Goal: Task Accomplishment & Management: Use online tool/utility

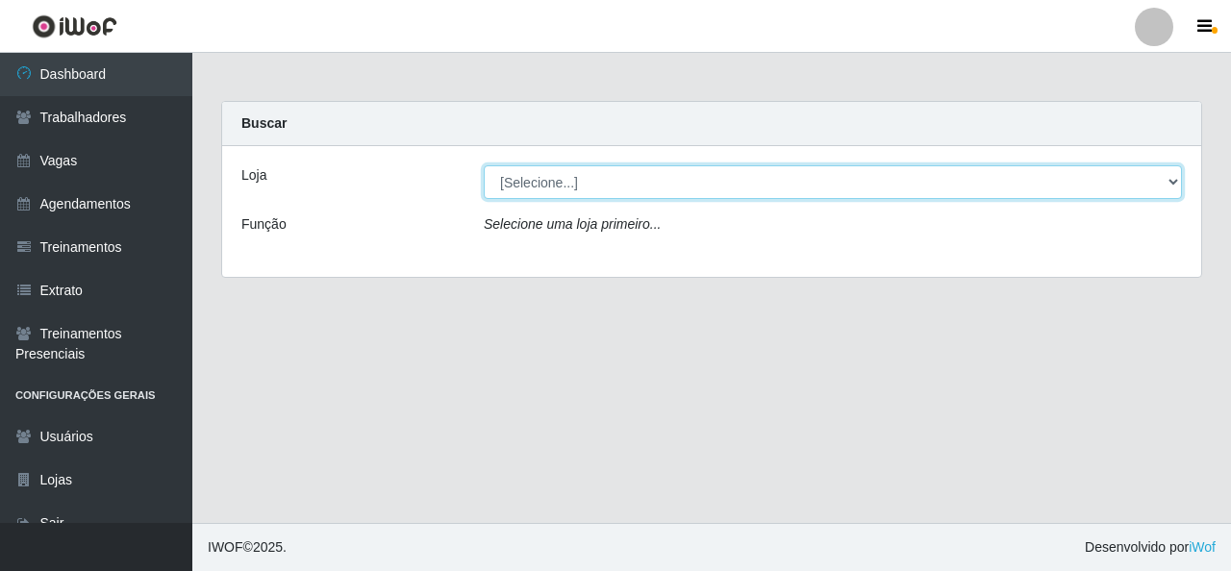
click at [936, 167] on select "[Selecione...] Rede Econômico - Malvinas Rede Econômico - Prata" at bounding box center [833, 182] width 698 height 34
select select "194"
click at [484, 165] on select "[Selecione...] Rede Econômico - Malvinas Rede Econômico - Prata" at bounding box center [833, 182] width 698 height 34
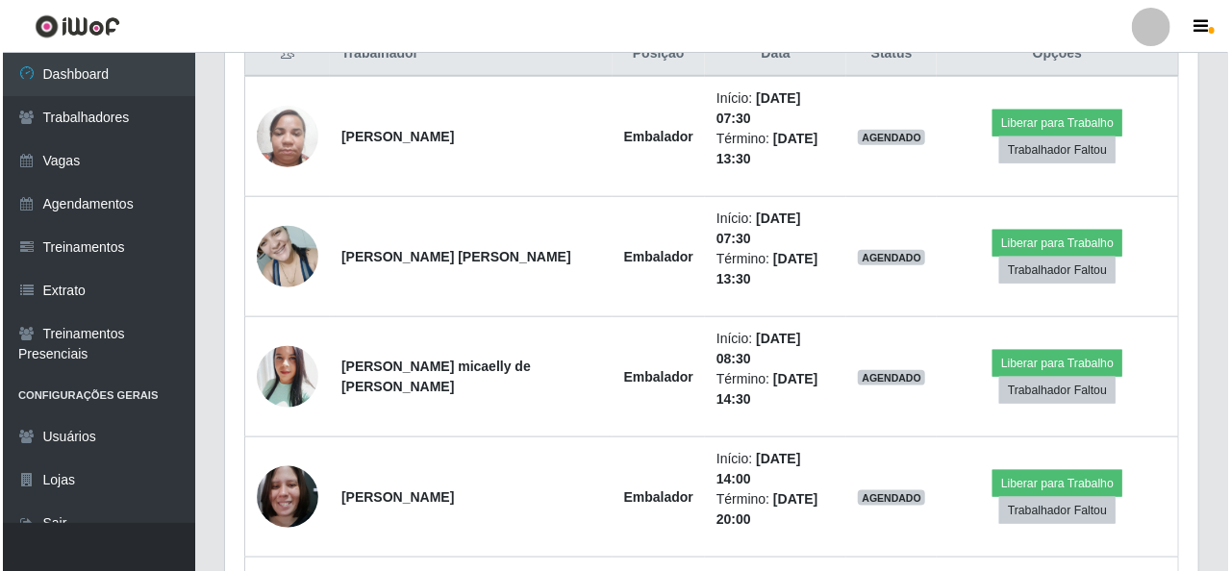
scroll to position [770, 0]
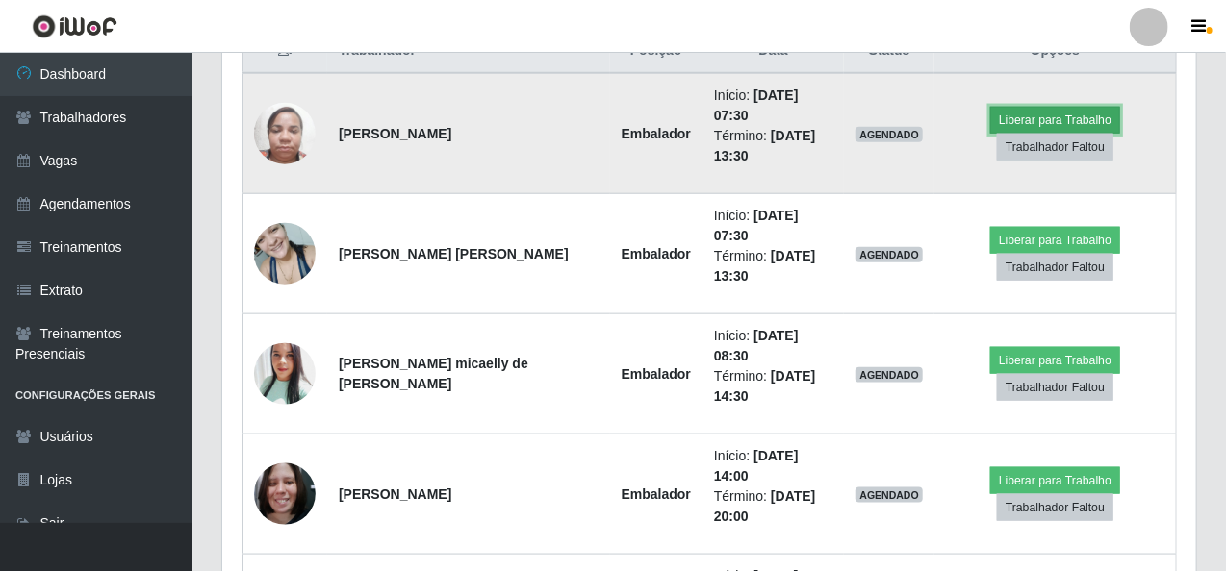
click at [1093, 107] on button "Liberar para Trabalho" at bounding box center [1055, 120] width 130 height 27
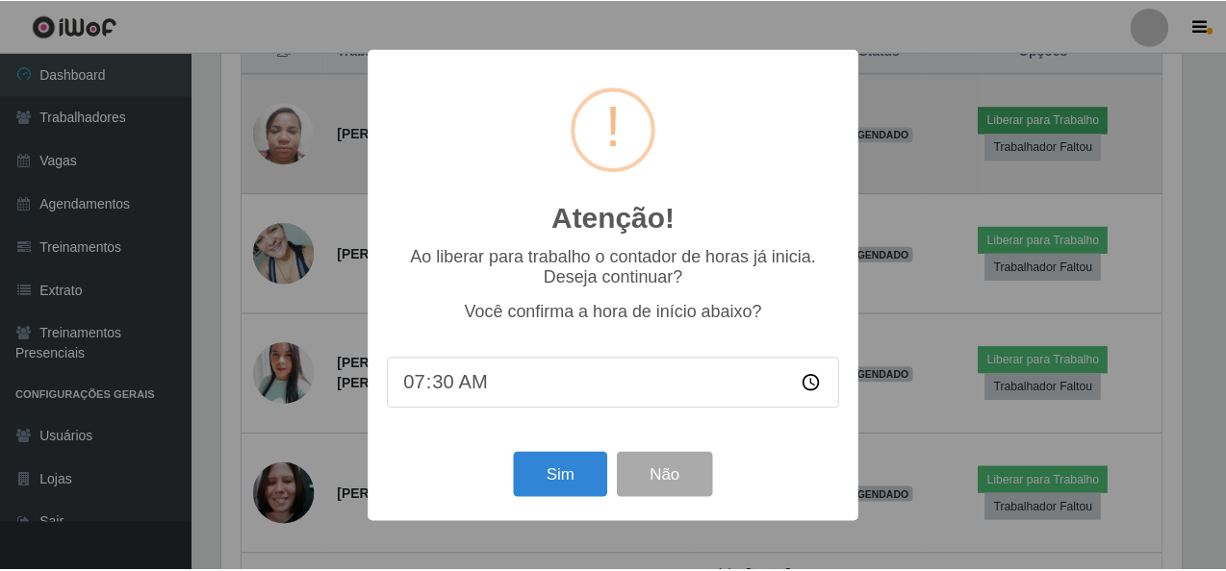
scroll to position [399, 966]
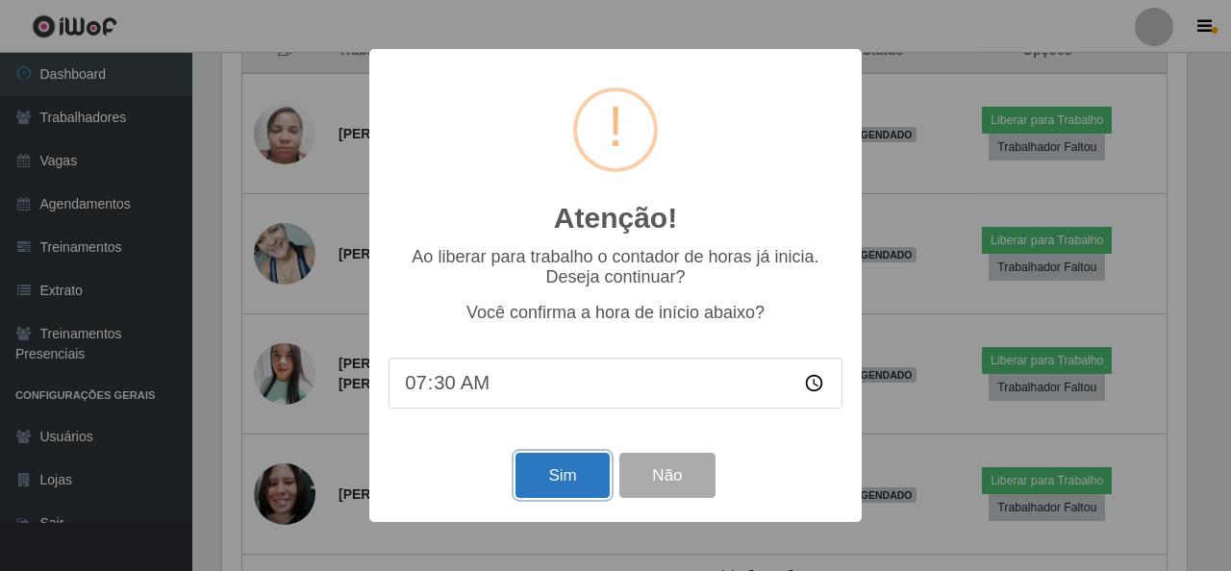
click at [562, 484] on button "Sim" at bounding box center [562, 475] width 93 height 45
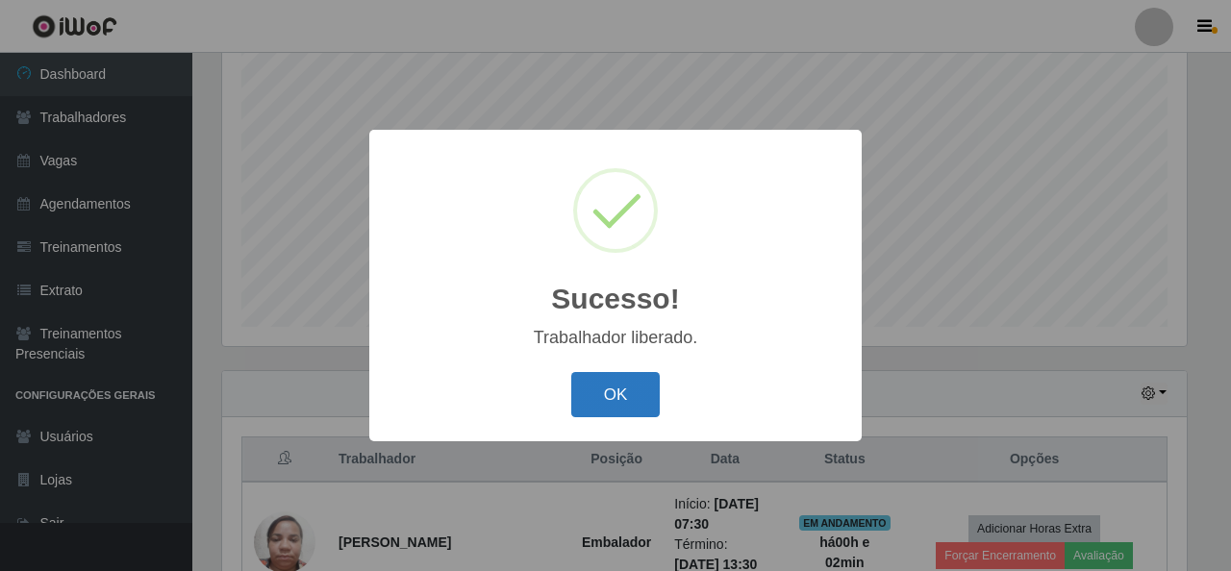
click at [579, 401] on button "OK" at bounding box center [615, 394] width 89 height 45
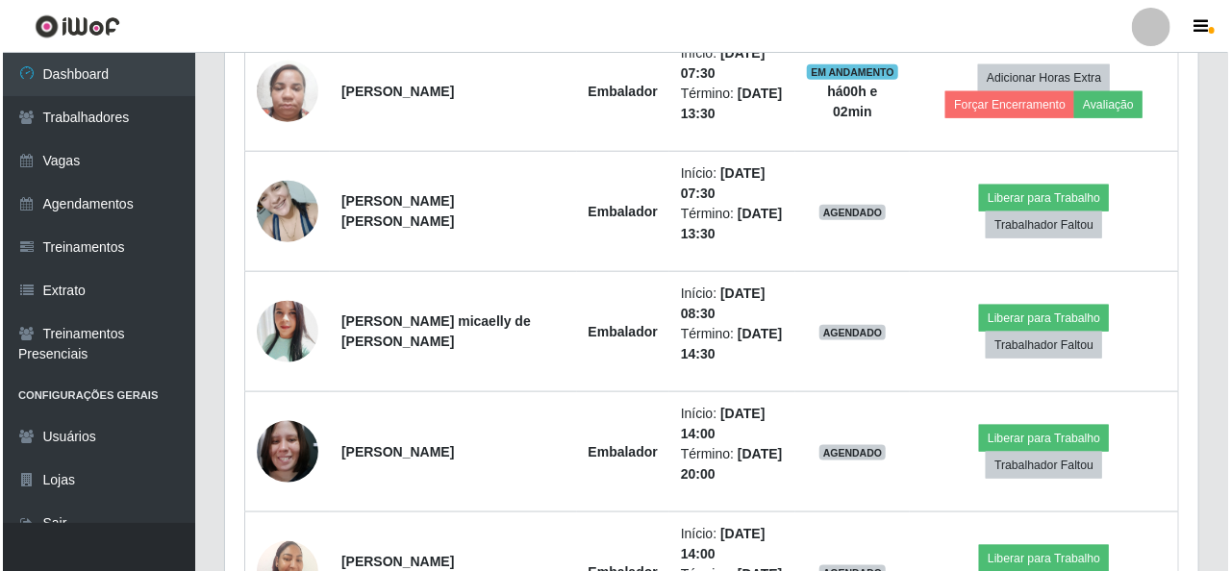
scroll to position [842, 0]
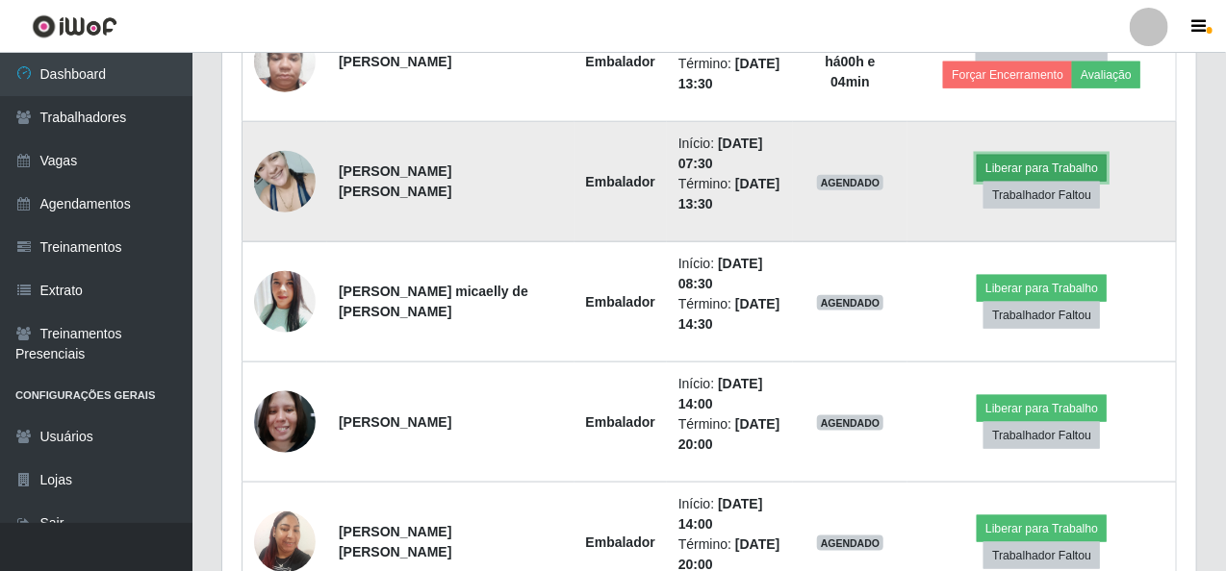
click at [1006, 182] on button "Liberar para Trabalho" at bounding box center [1042, 168] width 130 height 27
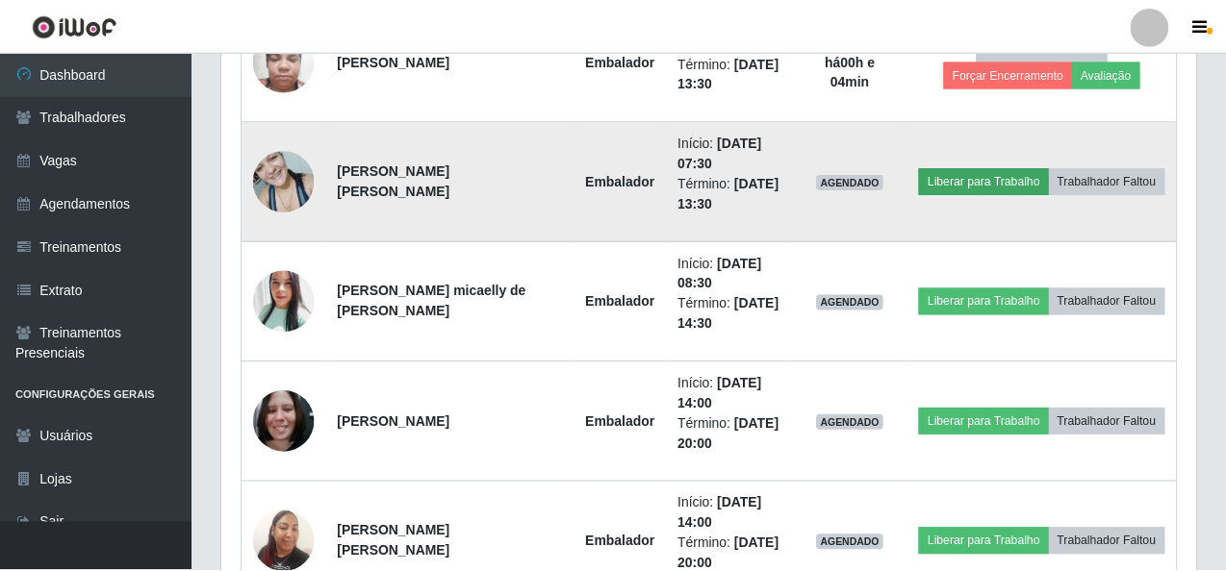
scroll to position [399, 966]
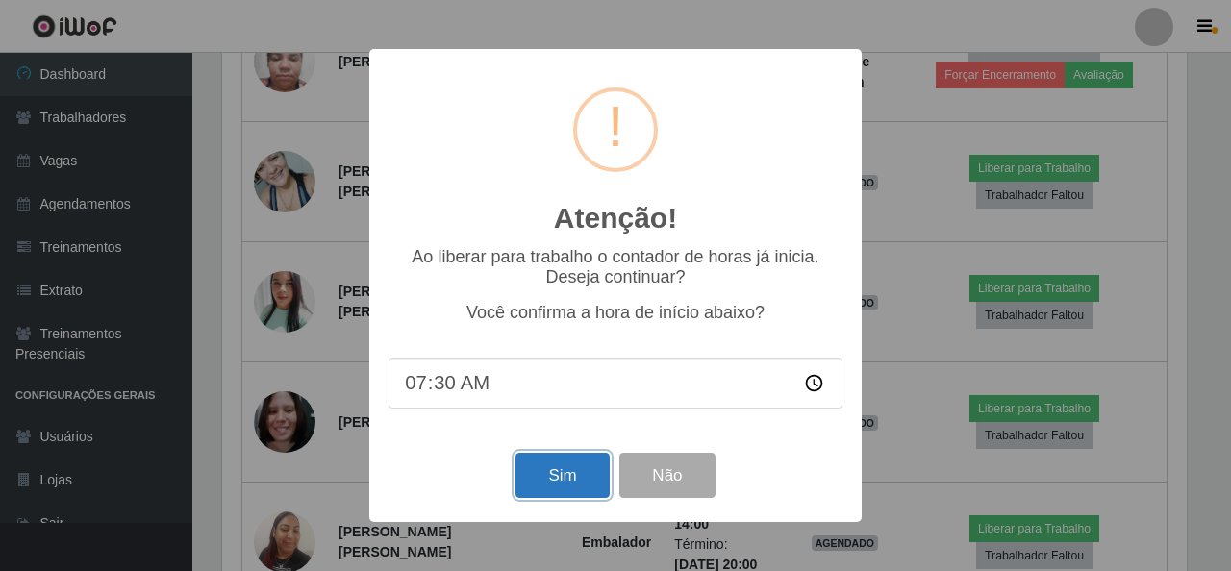
click at [574, 483] on button "Sim" at bounding box center [562, 475] width 93 height 45
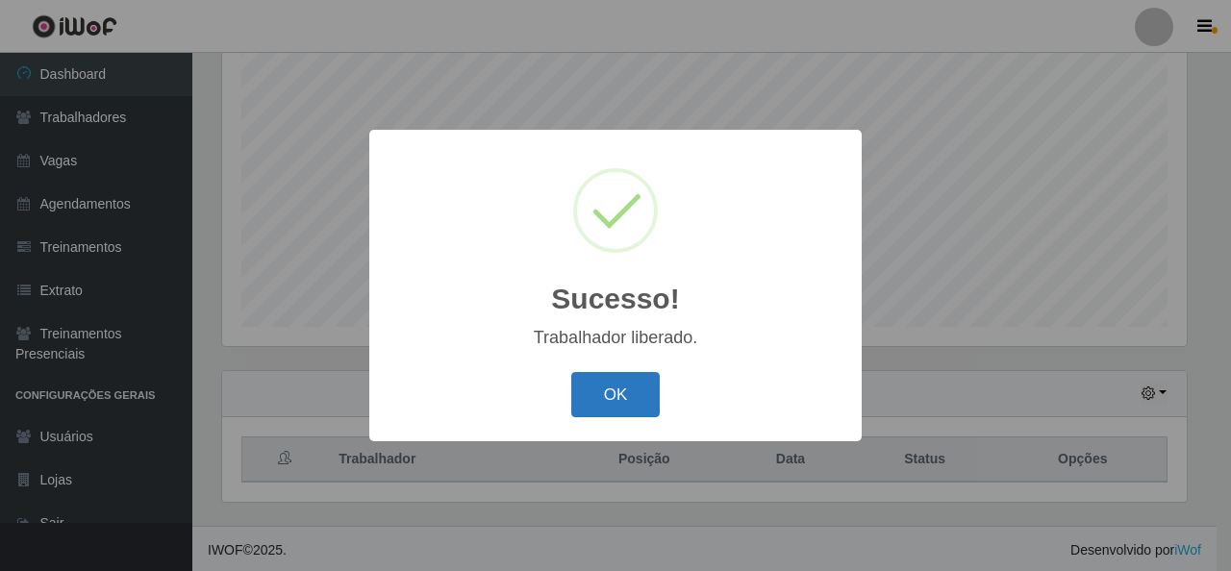
click at [616, 407] on button "OK" at bounding box center [615, 394] width 89 height 45
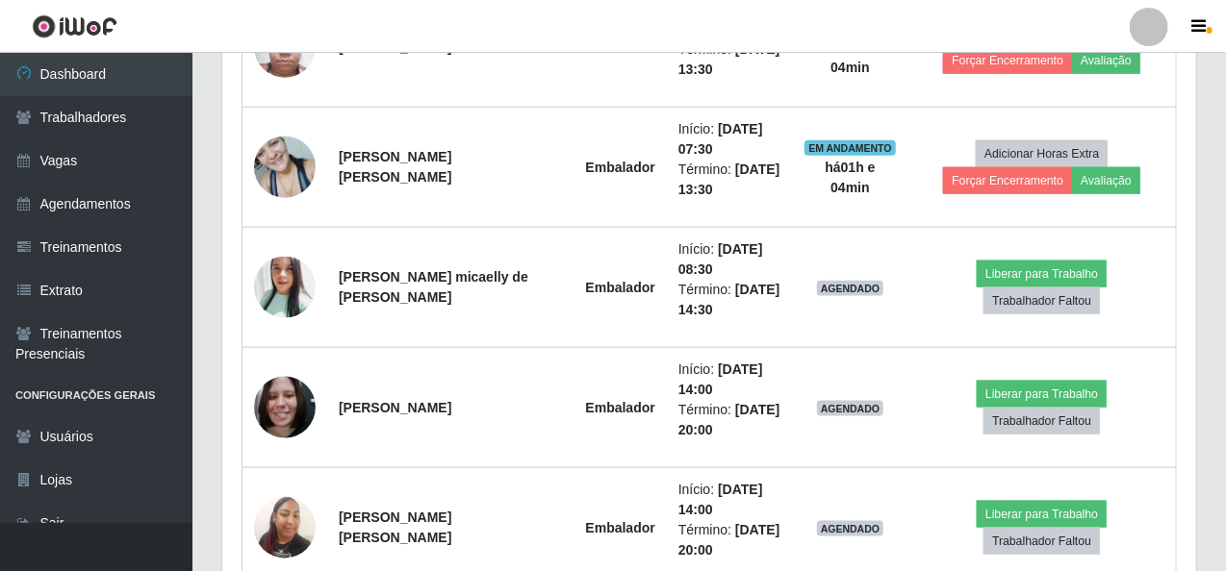
scroll to position [866, 0]
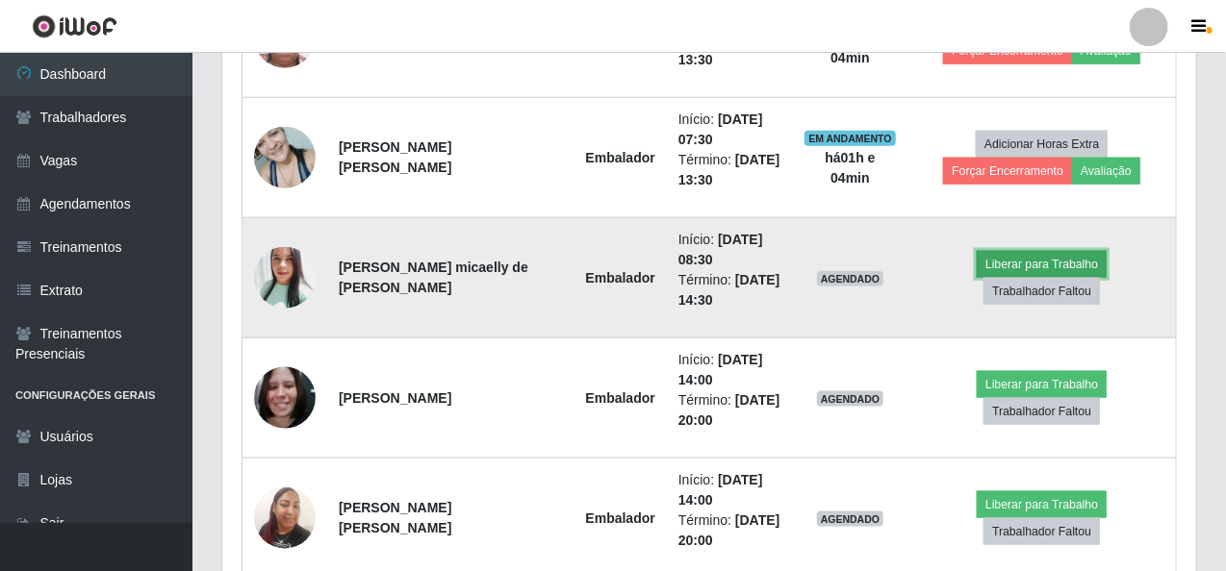
click at [977, 275] on button "Liberar para Trabalho" at bounding box center [1042, 264] width 130 height 27
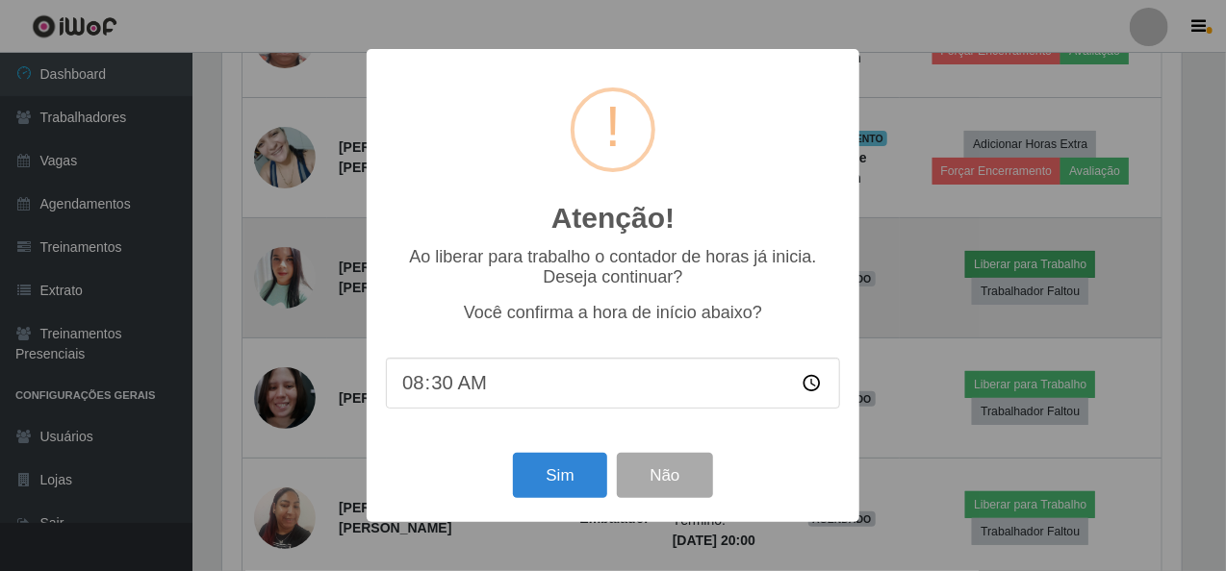
scroll to position [399, 966]
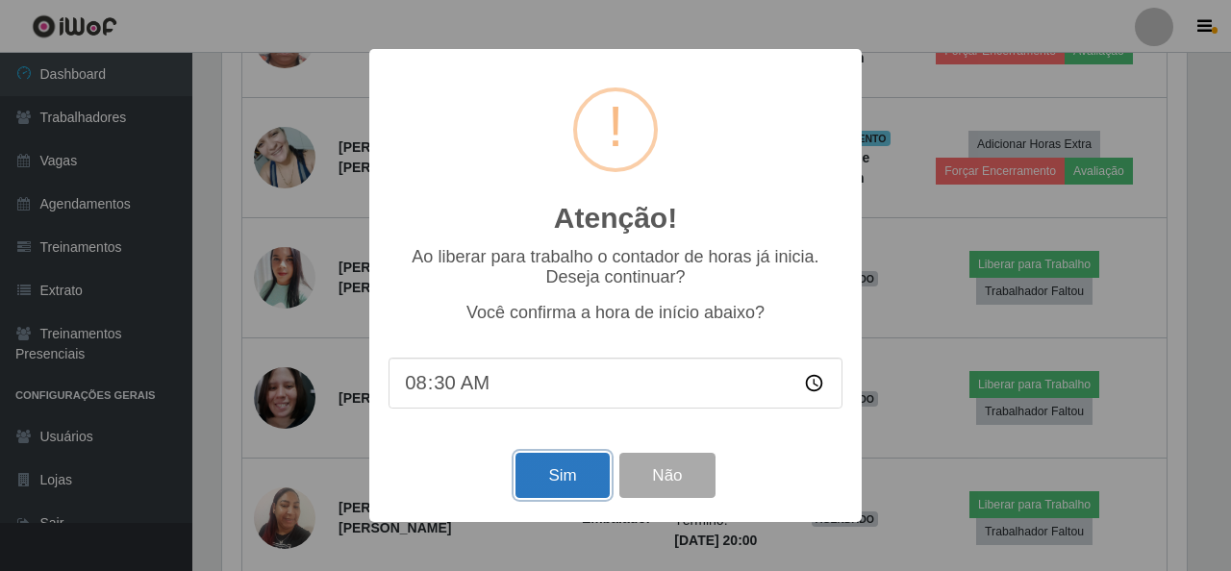
click at [558, 470] on button "Sim" at bounding box center [562, 475] width 93 height 45
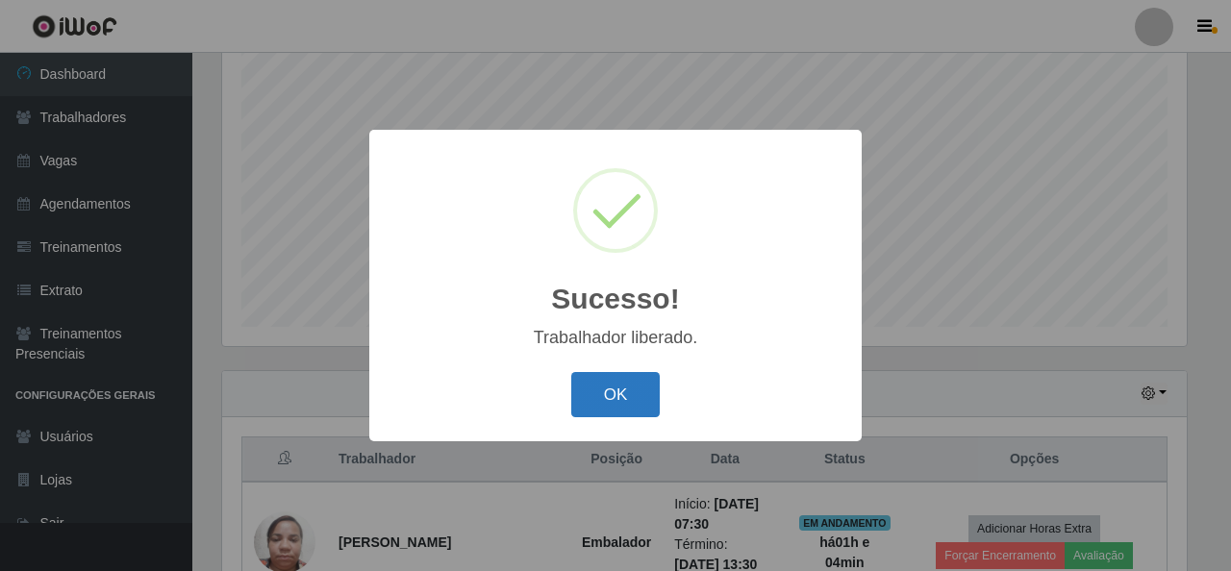
click at [626, 397] on button "OK" at bounding box center [615, 394] width 89 height 45
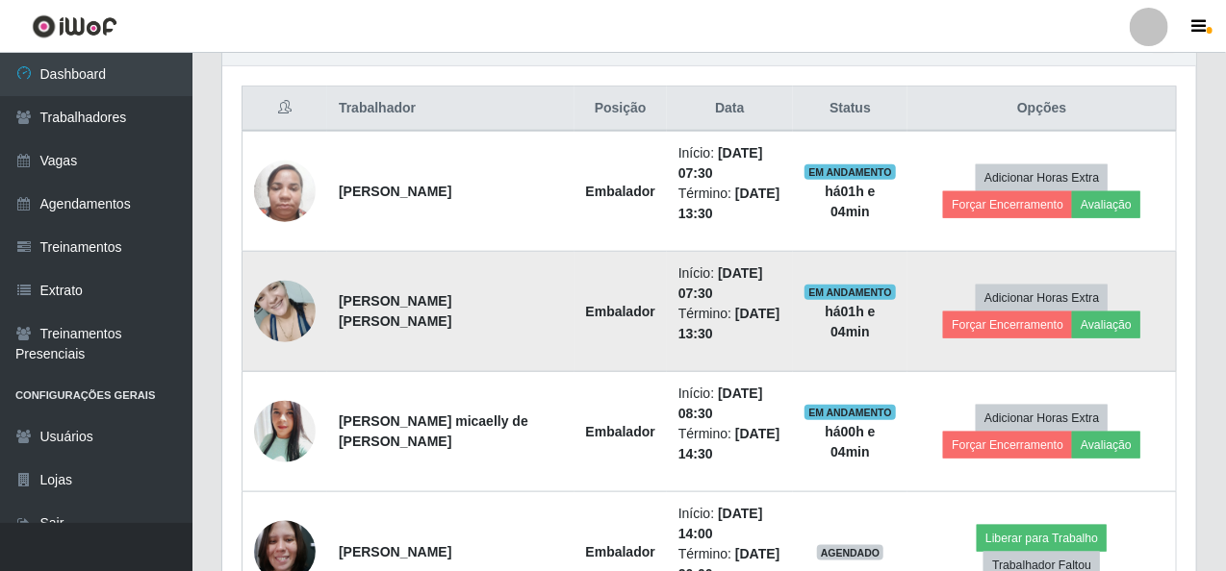
scroll to position [746, 0]
